Goal: Information Seeking & Learning: Learn about a topic

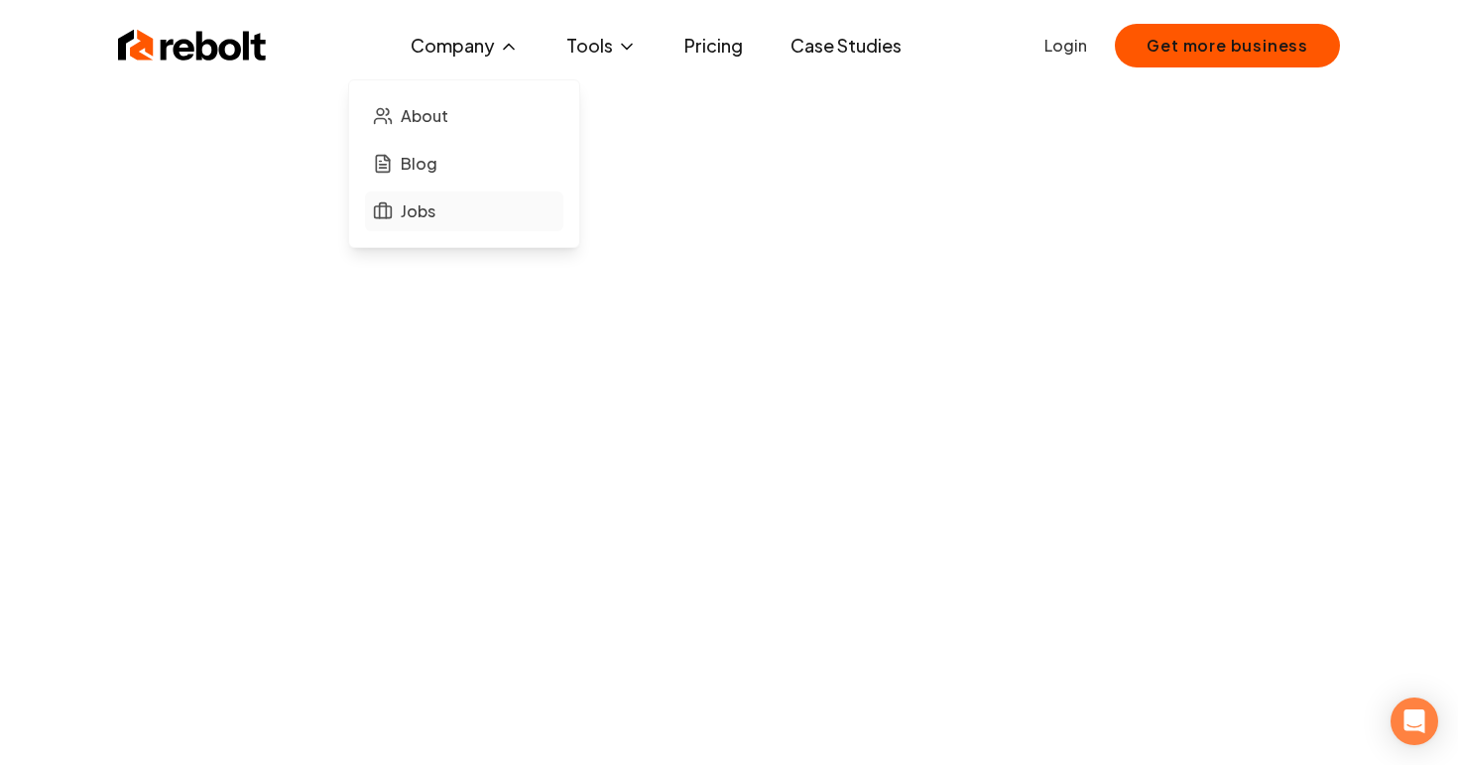
click at [413, 226] on link "Jobs" at bounding box center [464, 211] width 198 height 40
click at [834, 52] on link "Case Studies" at bounding box center [846, 46] width 143 height 40
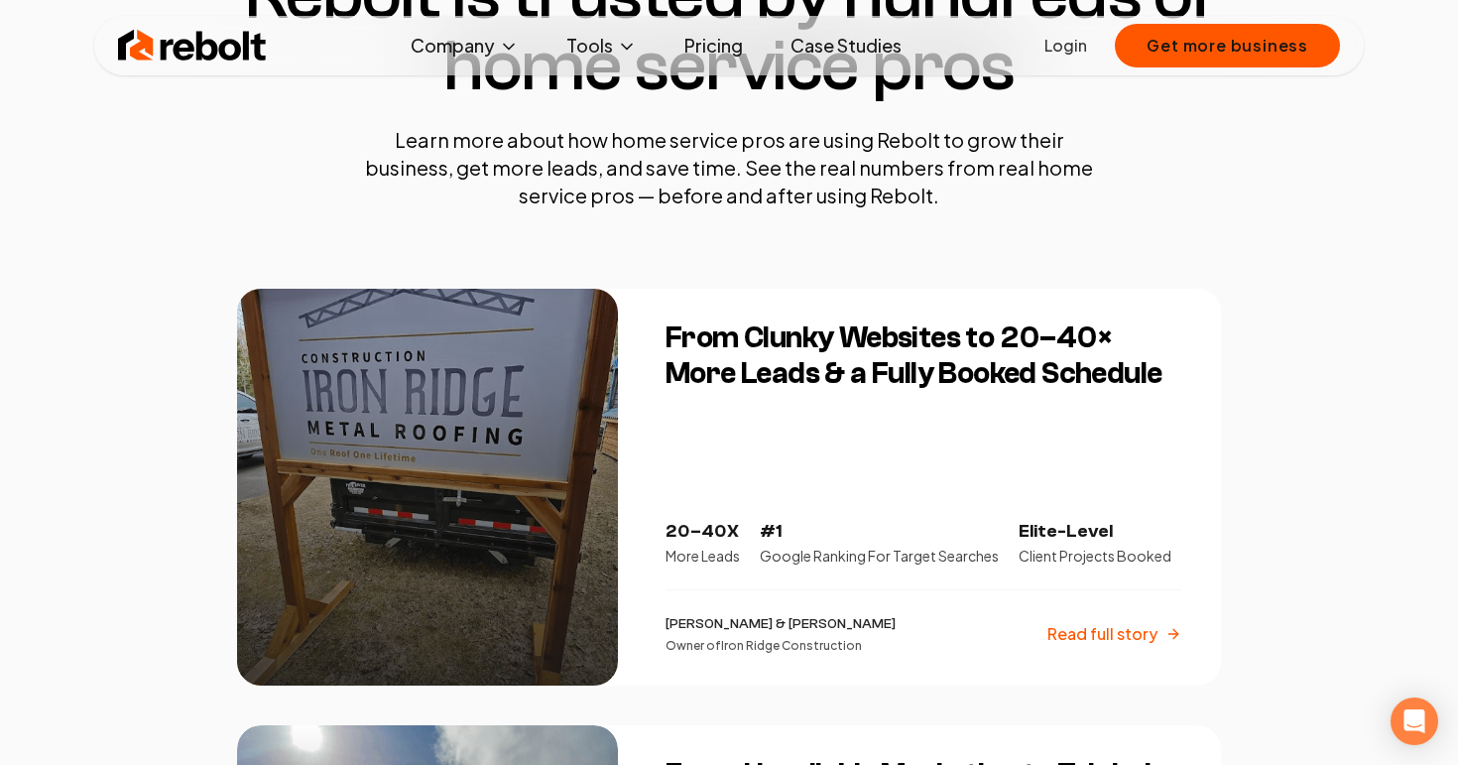
scroll to position [213, 0]
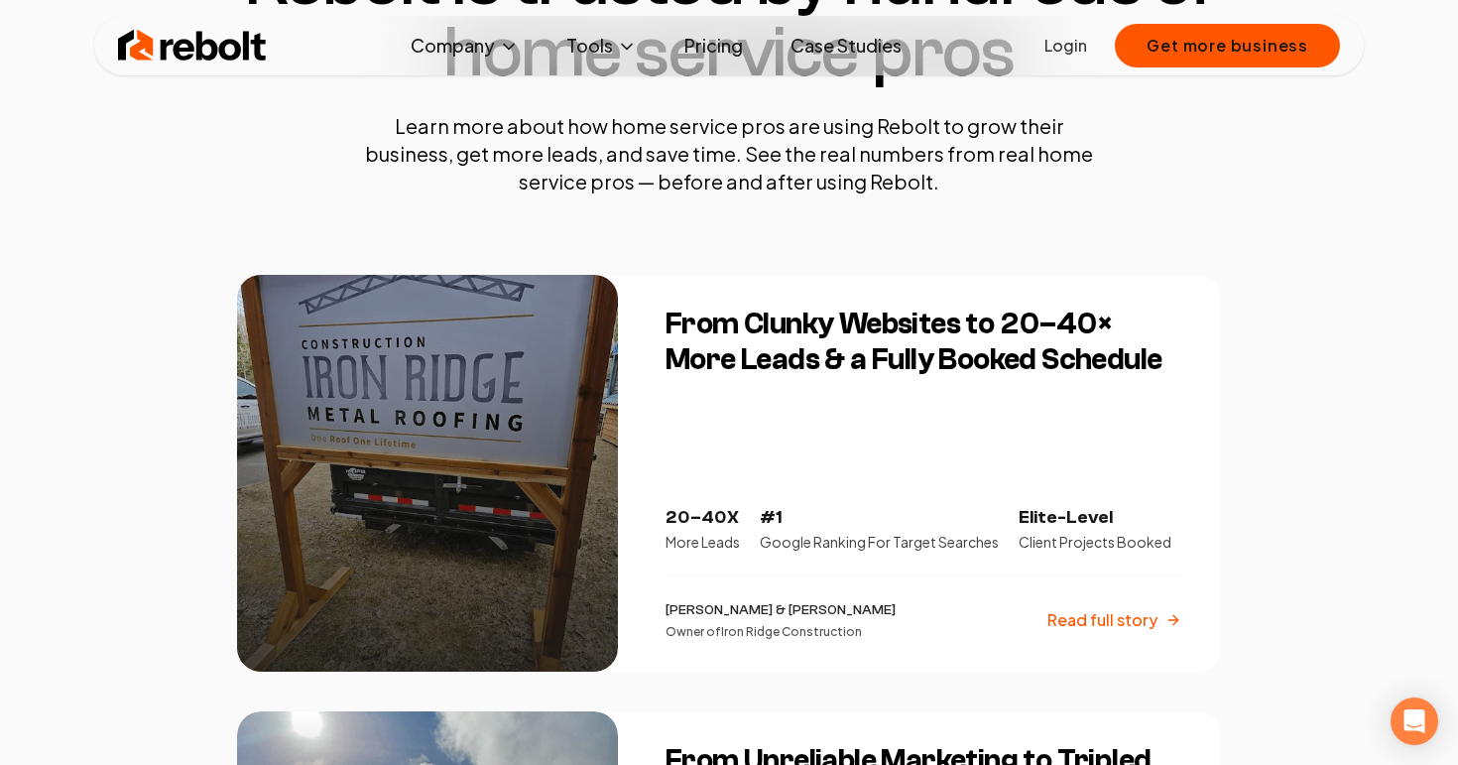
click at [1094, 630] on p "Read full story" at bounding box center [1103, 620] width 110 height 24
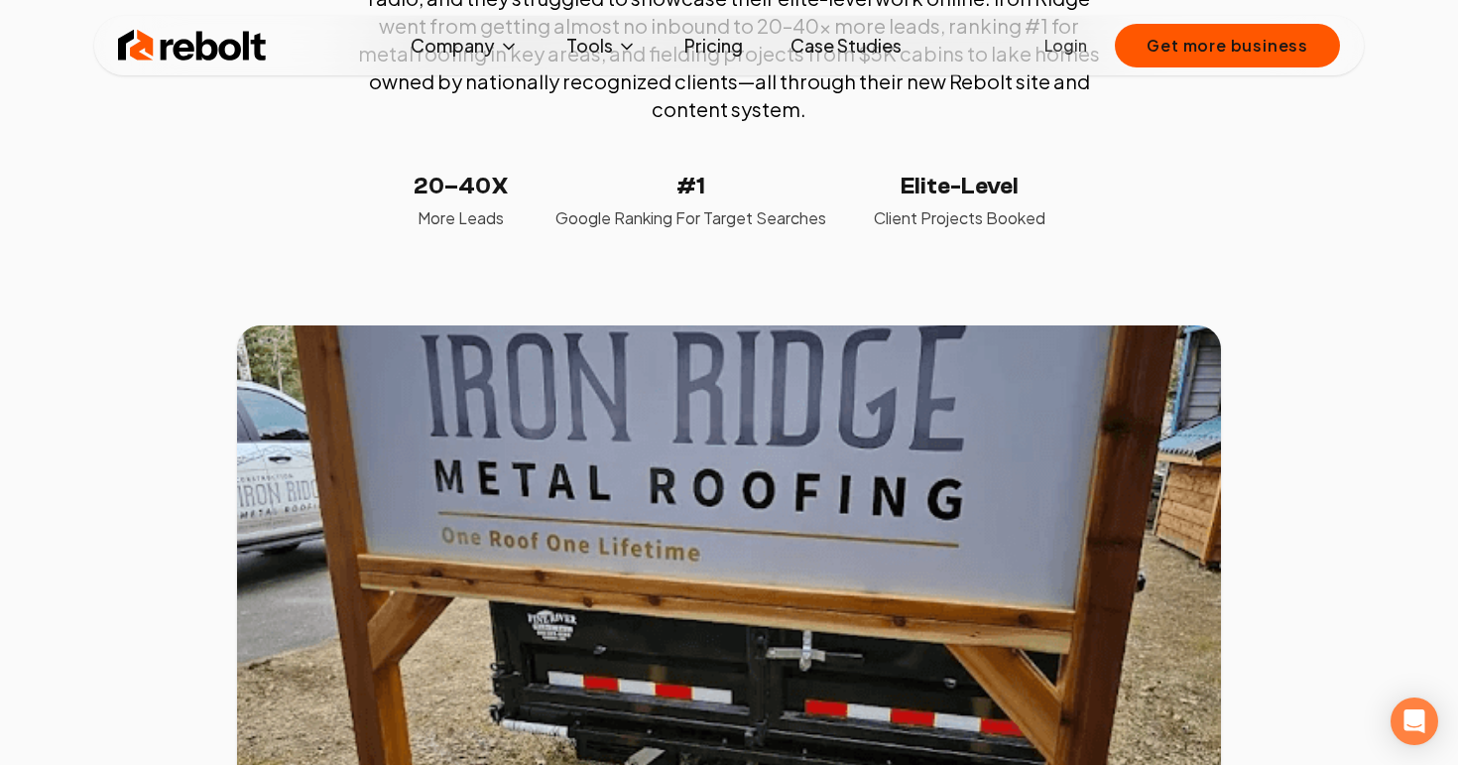
scroll to position [331, 0]
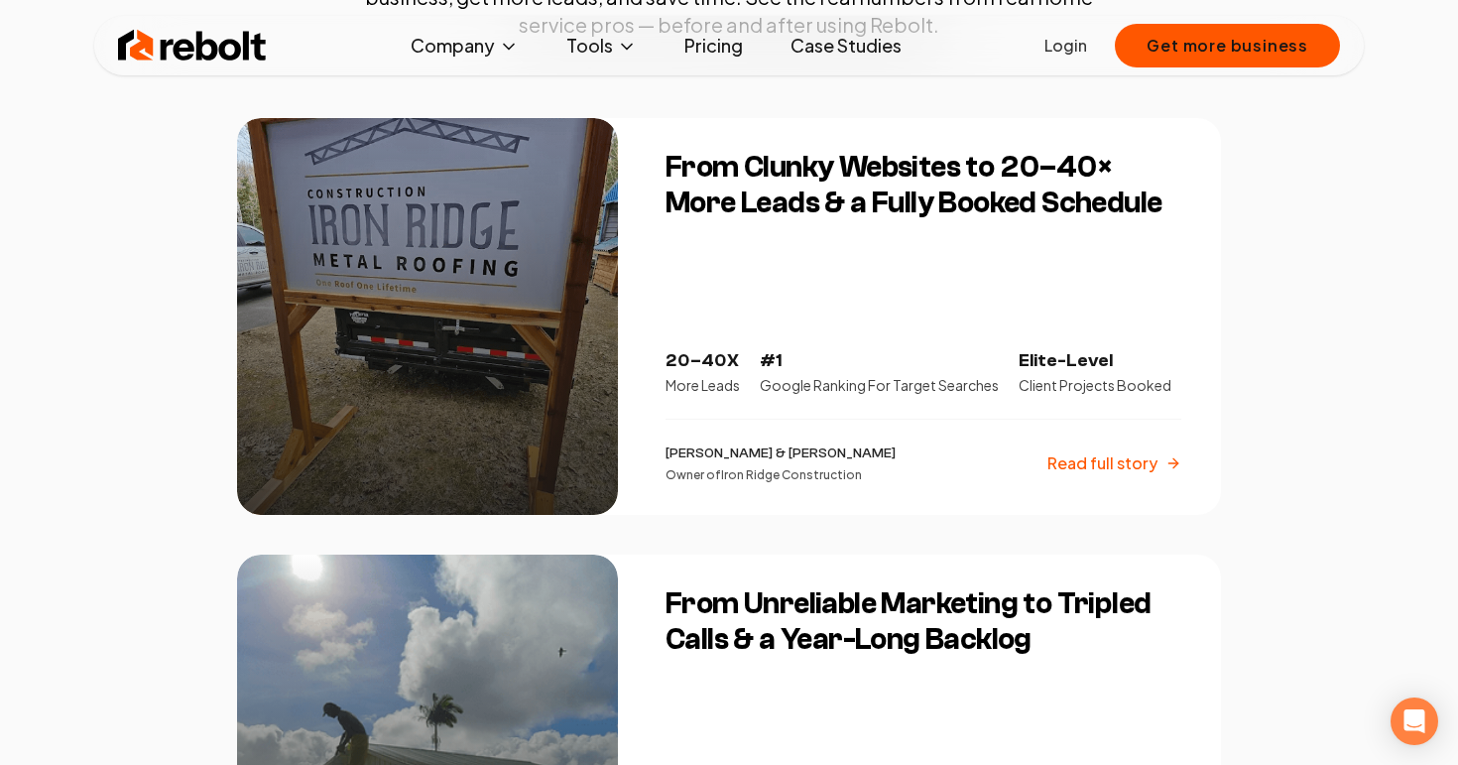
scroll to position [842, 0]
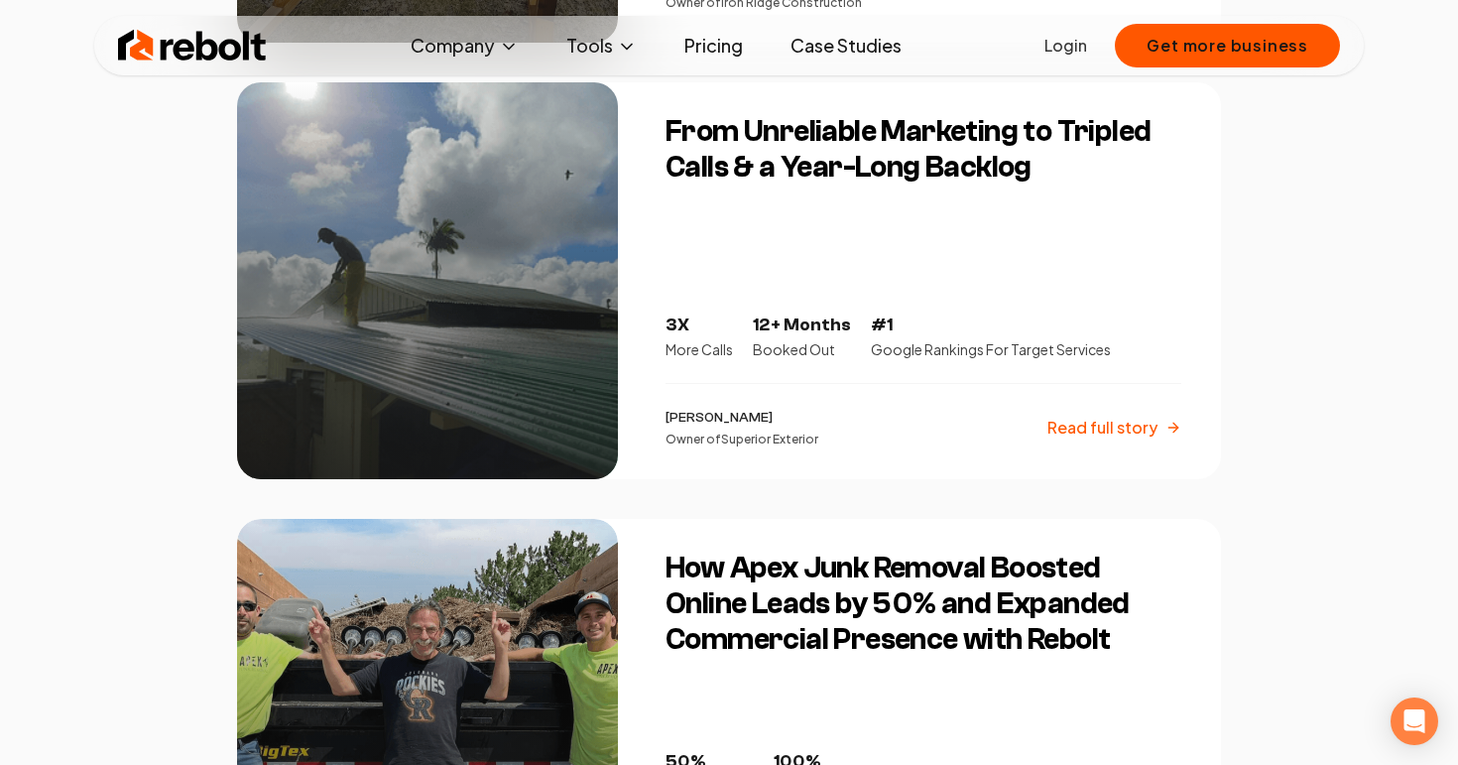
click at [1083, 422] on p "Read full story" at bounding box center [1103, 428] width 110 height 24
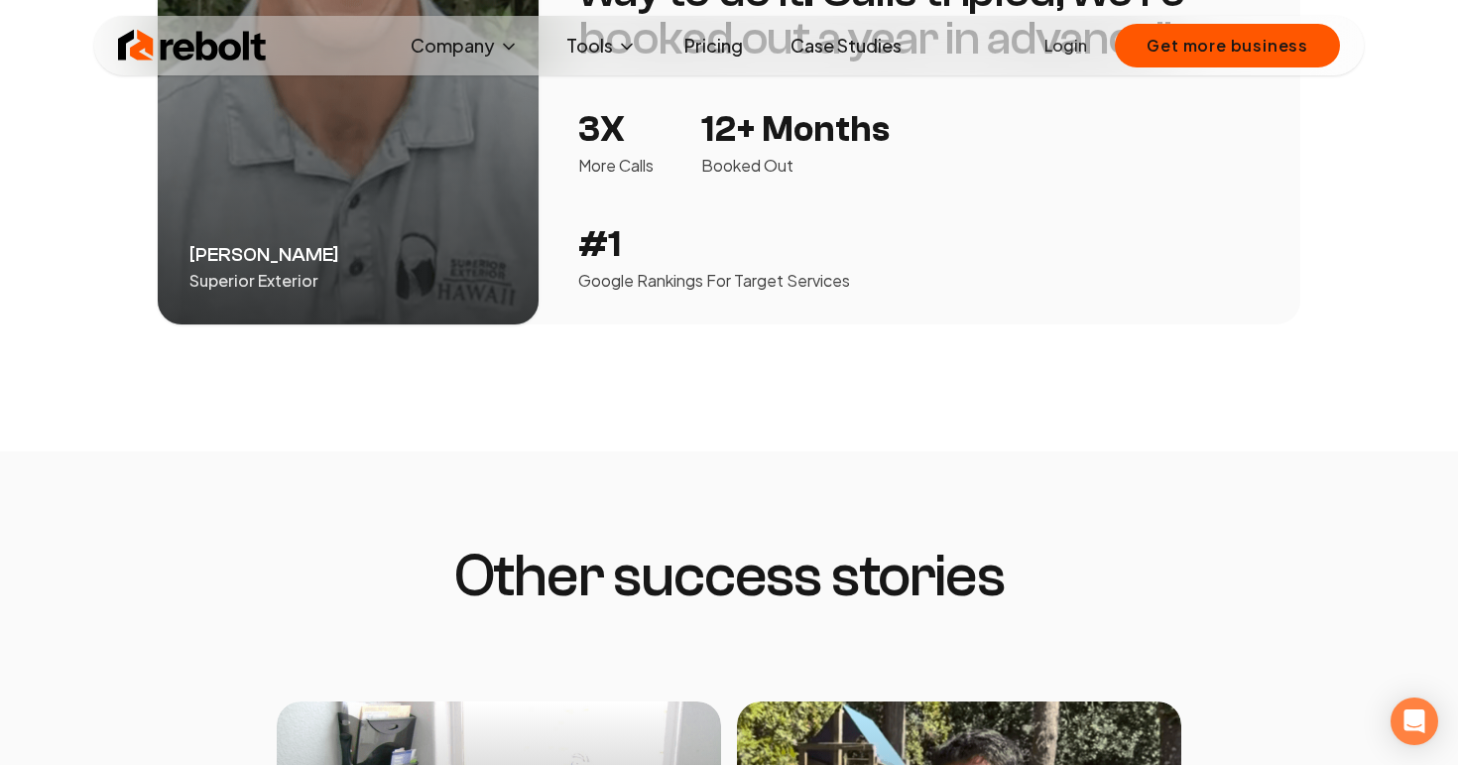
scroll to position [3638, 0]
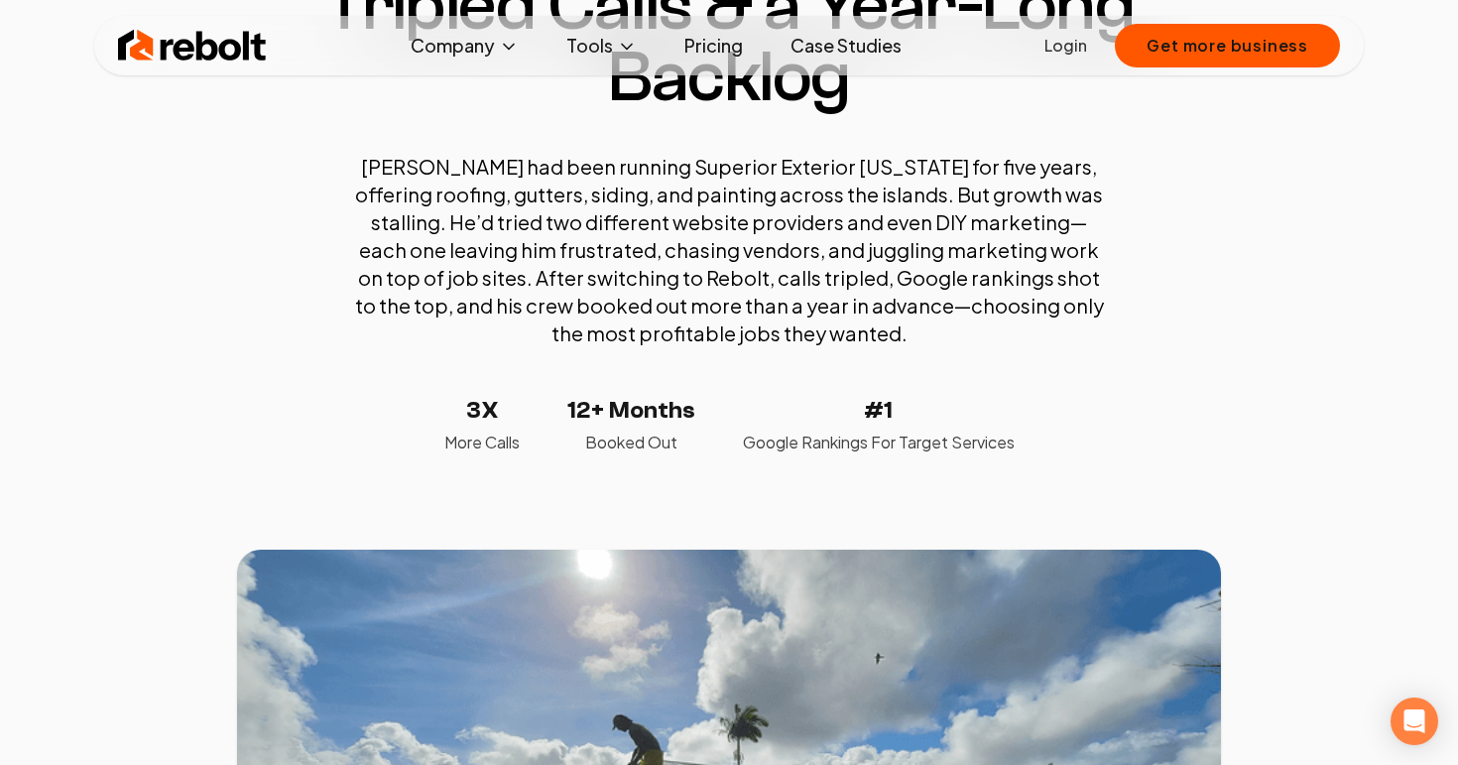
scroll to position [0, 0]
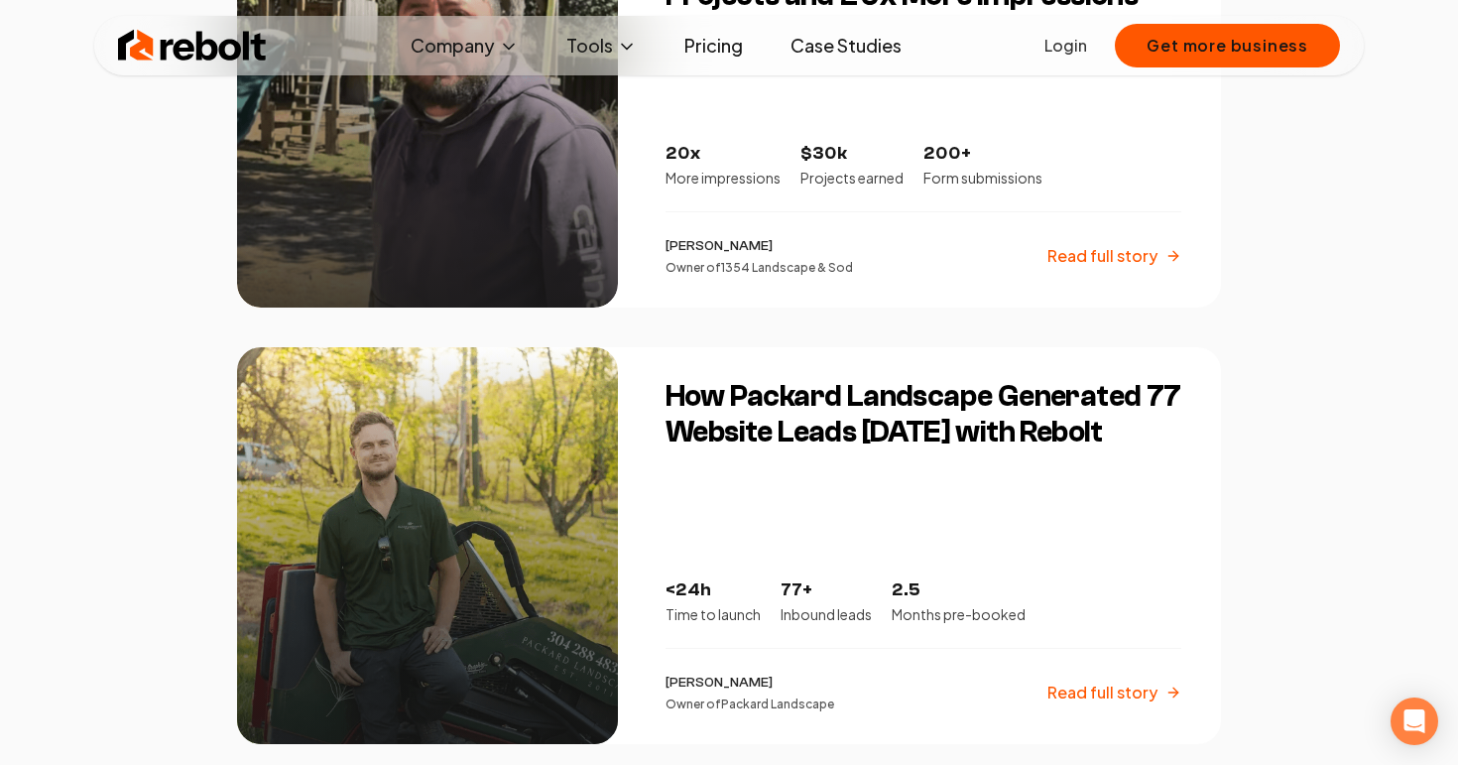
scroll to position [3197, 0]
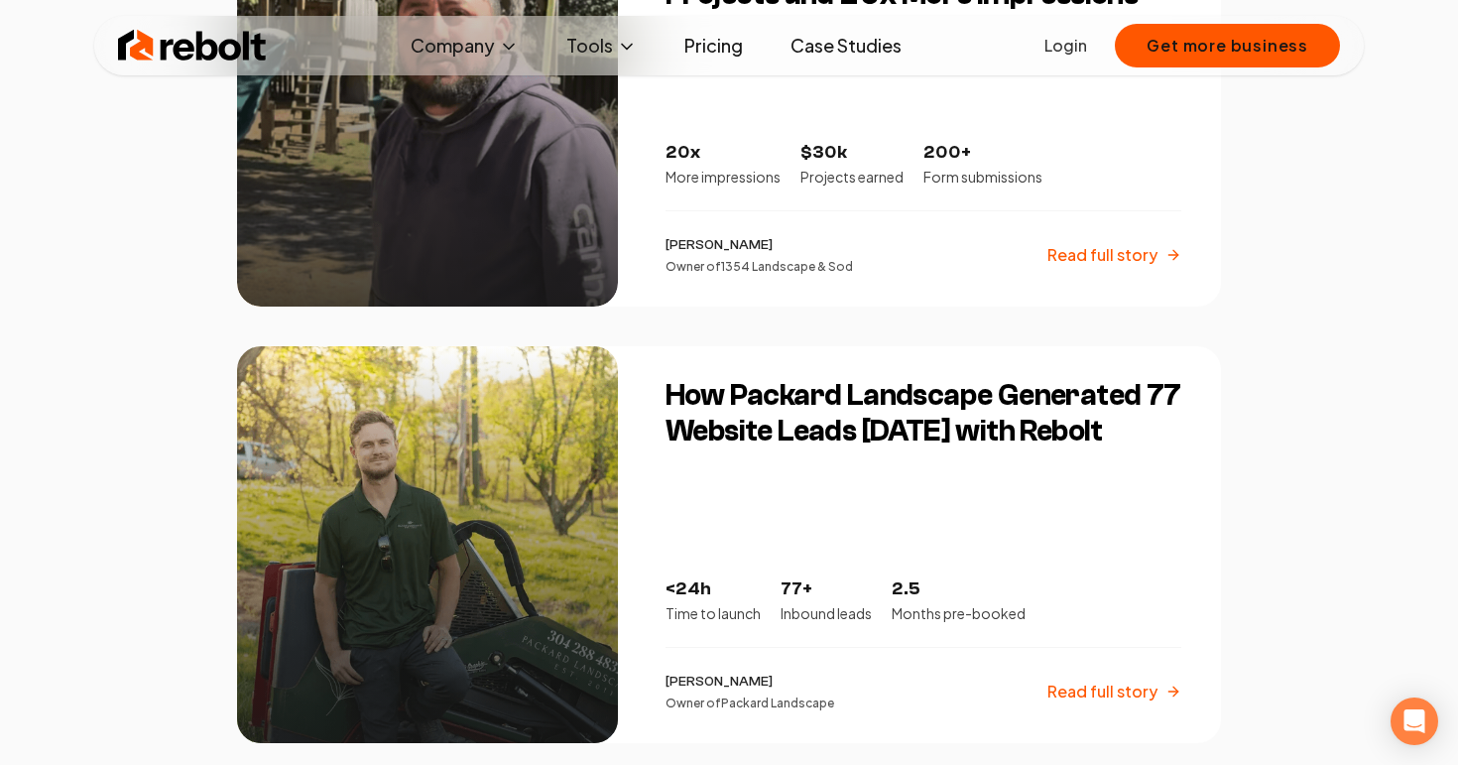
click at [776, 389] on h3 "How Packard Landscape Generated 77 Website Leads [DATE] with Rebolt" at bounding box center [924, 413] width 516 height 71
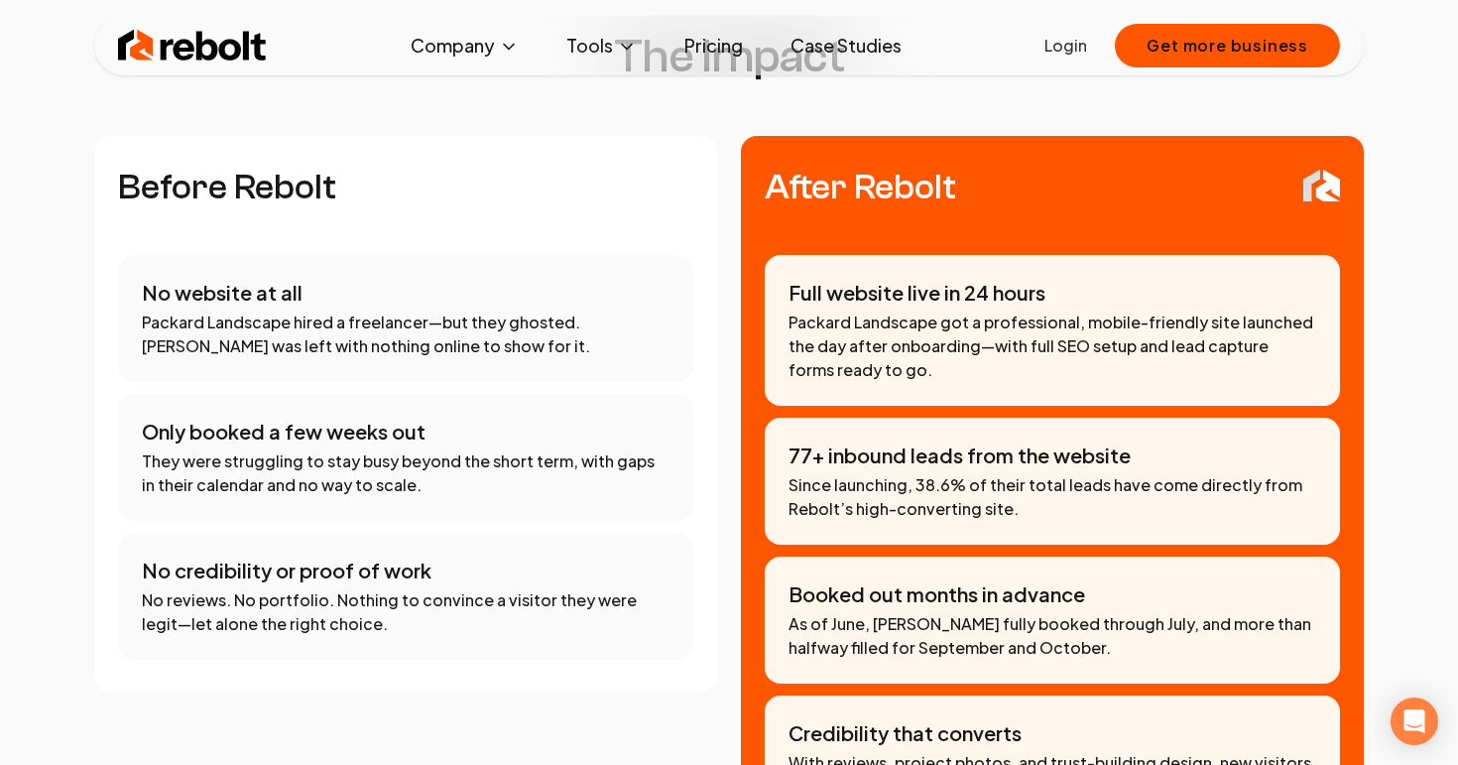
scroll to position [1585, 0]
